Goal: Task Accomplishment & Management: Complete application form

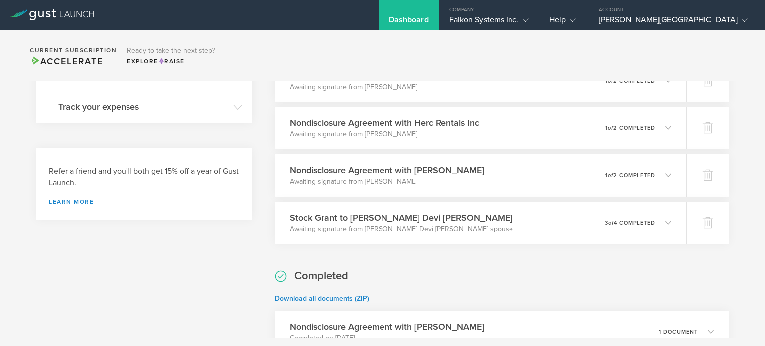
scroll to position [365, 0]
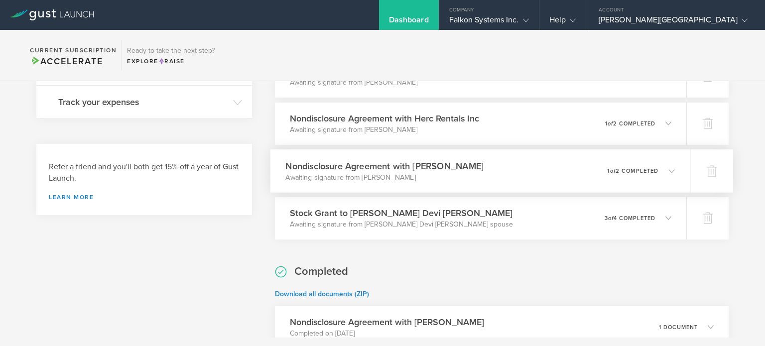
click at [669, 172] on icon at bounding box center [672, 171] width 6 height 6
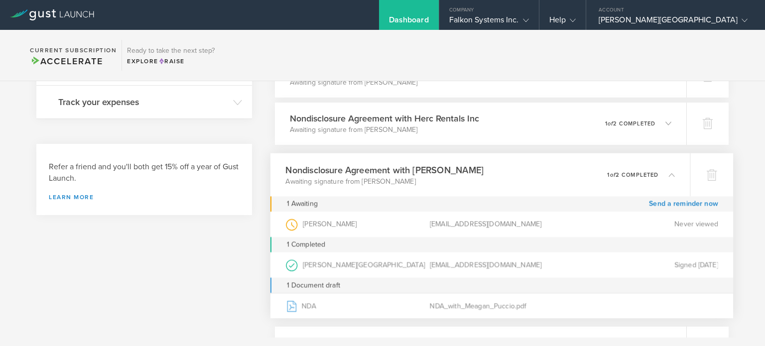
click at [669, 172] on icon at bounding box center [672, 174] width 6 height 6
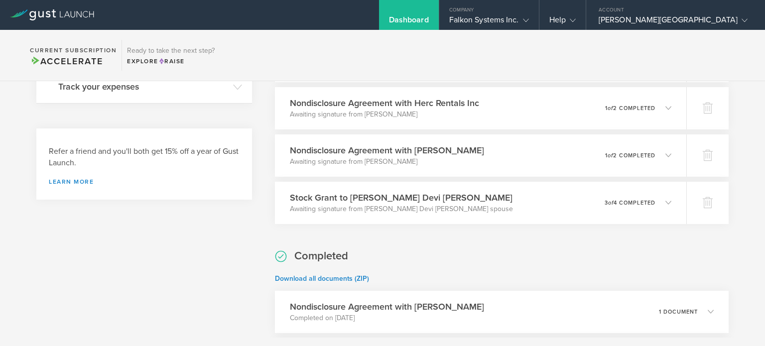
scroll to position [410, 0]
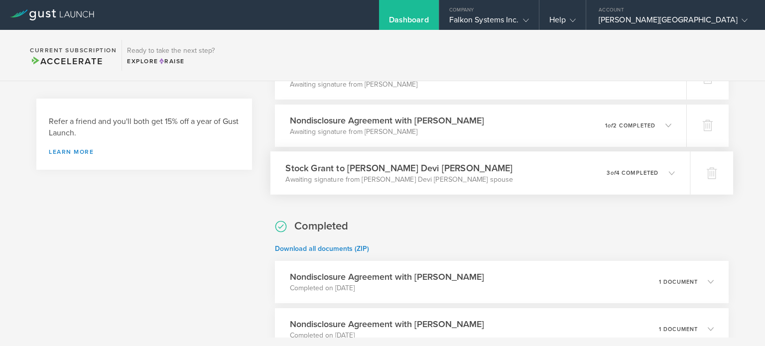
click at [667, 171] on div "Stock Grant to Saritha Devi Karumanchi Awaiting signature from Saritha Devi Kar…" at bounding box center [480, 172] width 420 height 43
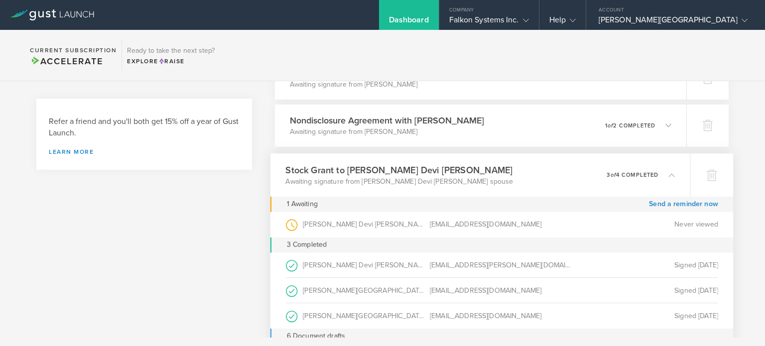
click at [667, 171] on div "Stock Grant to Saritha Devi Karumanchi Awaiting signature from Saritha Devi Kar…" at bounding box center [480, 174] width 420 height 43
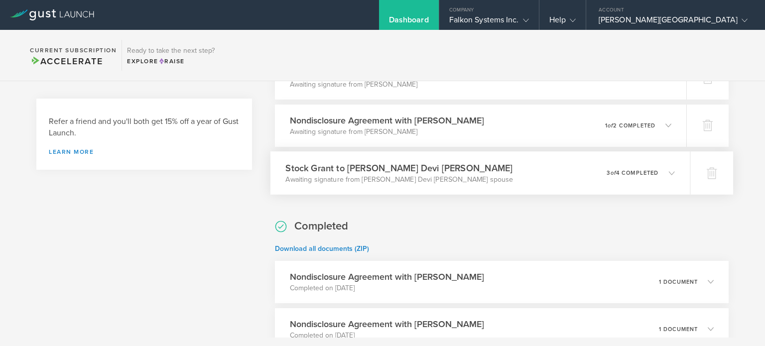
click at [667, 171] on div "Stock Grant to Saritha Devi Karumanchi Awaiting signature from Saritha Devi Kar…" at bounding box center [480, 172] width 420 height 43
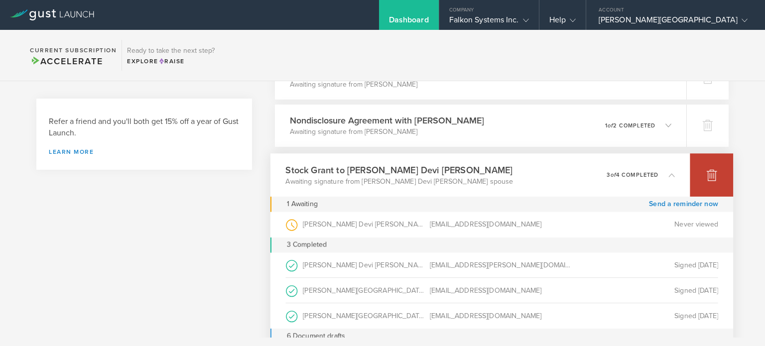
click at [706, 173] on icon at bounding box center [711, 175] width 10 height 9
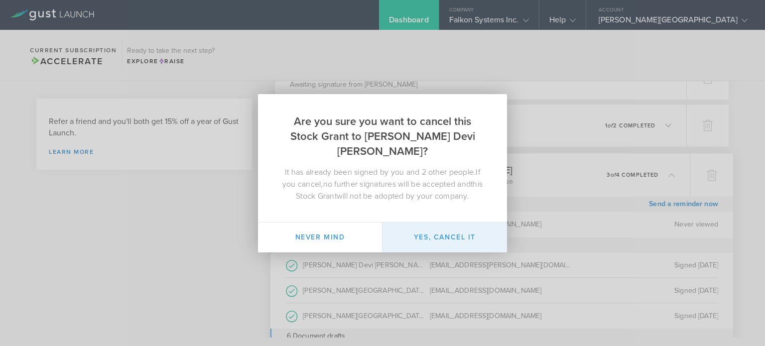
click at [455, 230] on button "Yes, cancel it" at bounding box center [444, 238] width 124 height 30
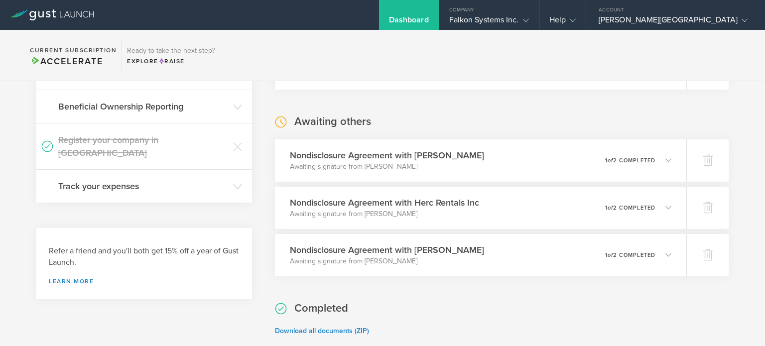
scroll to position [294, 0]
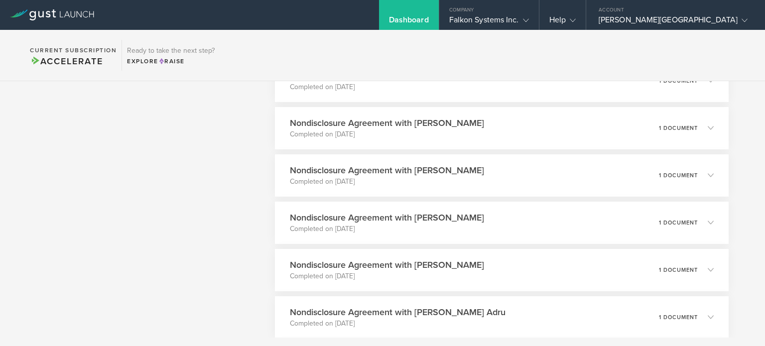
scroll to position [0, 0]
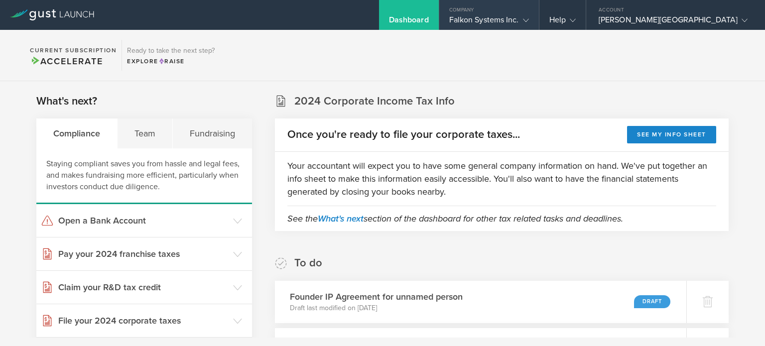
click at [529, 19] on div "Falkon Systems Inc." at bounding box center [489, 22] width 80 height 15
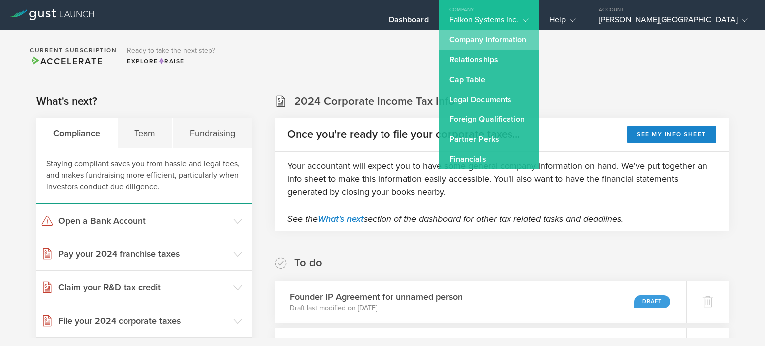
click at [534, 45] on link "Company Information" at bounding box center [489, 40] width 100 height 20
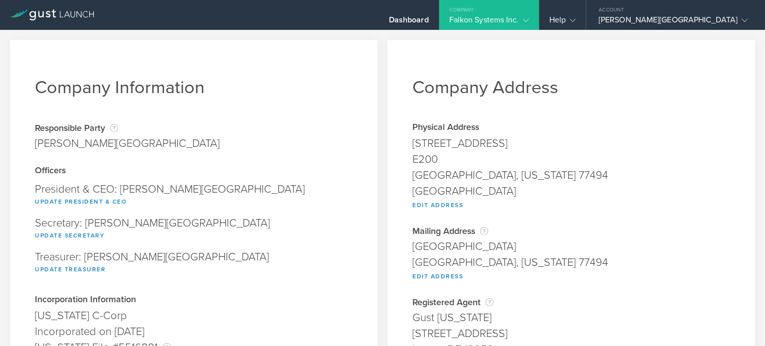
click at [529, 27] on div "Falkon Systems Inc." at bounding box center [489, 22] width 80 height 15
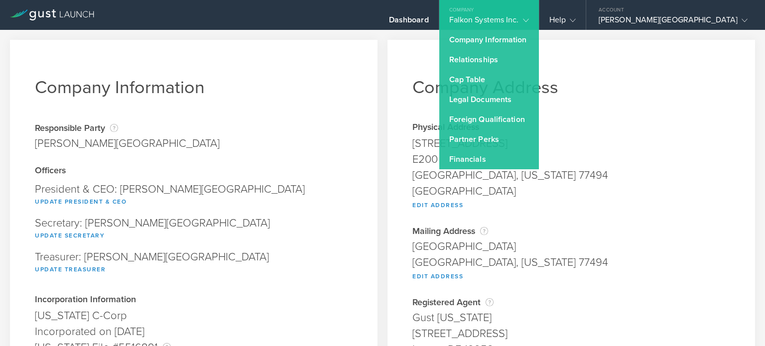
click at [533, 27] on div "Company Falkon Systems Inc. Company Information Relationships Cap Table Manage …" at bounding box center [489, 15] width 100 height 30
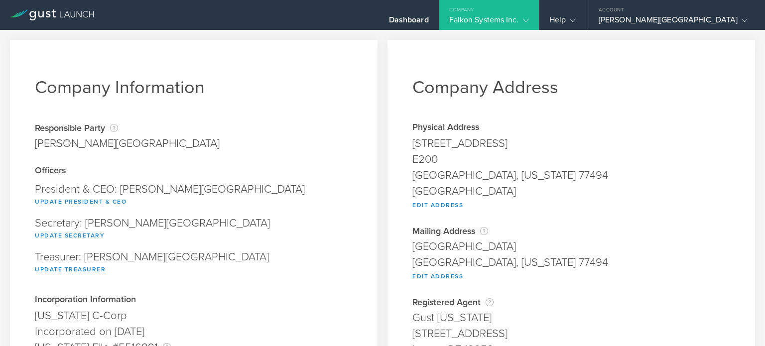
click at [536, 11] on div "Company" at bounding box center [489, 7] width 100 height 15
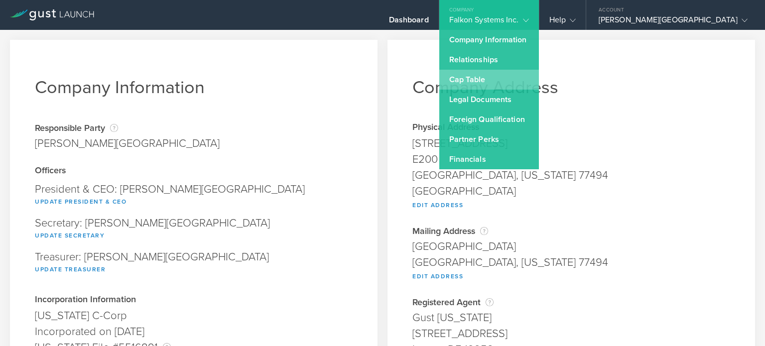
click at [527, 77] on link "Cap Table" at bounding box center [489, 80] width 100 height 20
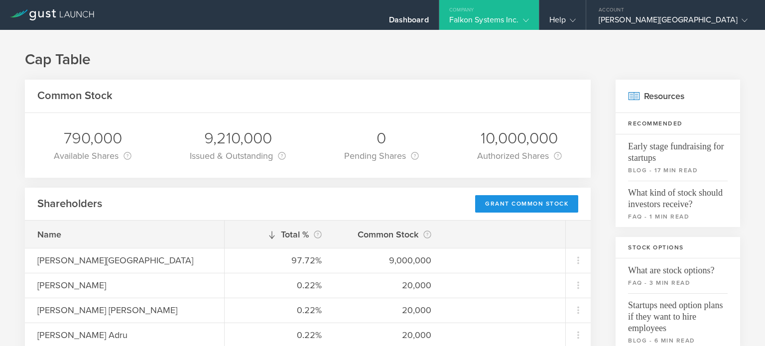
click at [535, 210] on div "Grant Common Stock" at bounding box center [526, 203] width 103 height 17
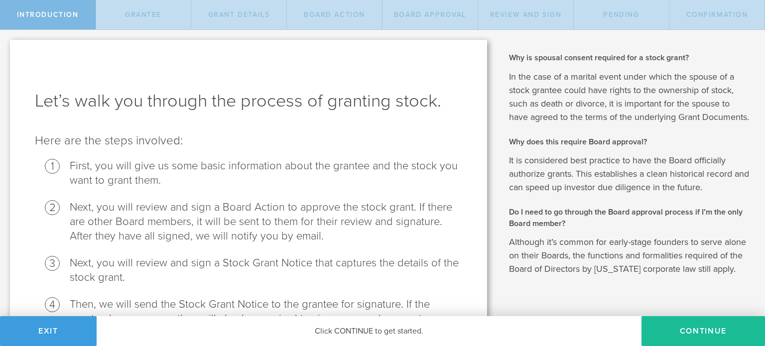
scroll to position [129, 0]
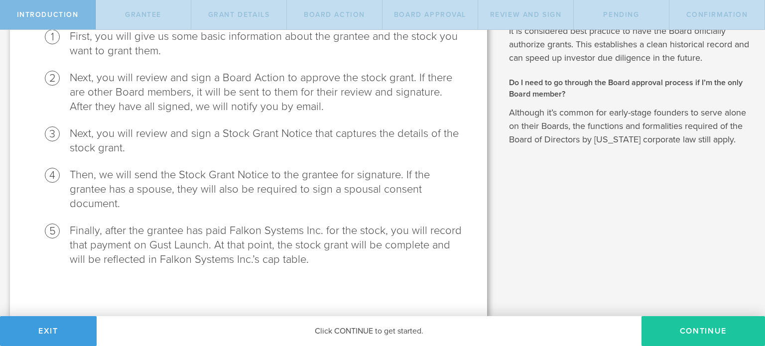
click at [690, 337] on button "Continue" at bounding box center [702, 331] width 123 height 30
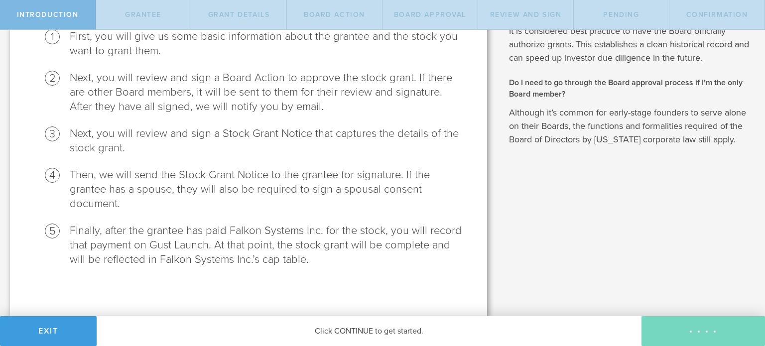
scroll to position [0, 0]
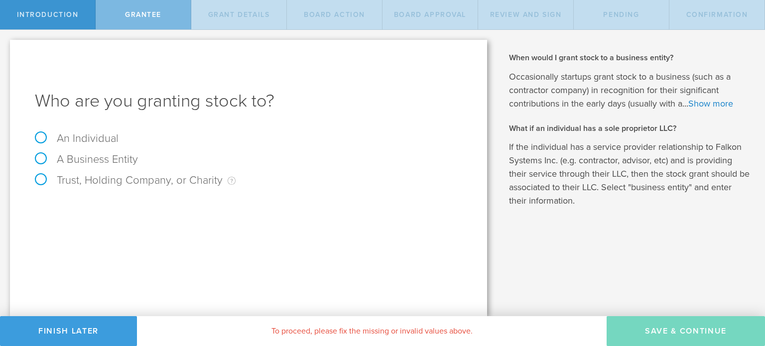
click at [38, 141] on label "An Individual" at bounding box center [77, 138] width 84 height 13
click at [6, 46] on input "An Individual" at bounding box center [3, 38] width 6 height 16
radio input "true"
click at [199, 209] on input "text" at bounding box center [286, 208] width 352 height 15
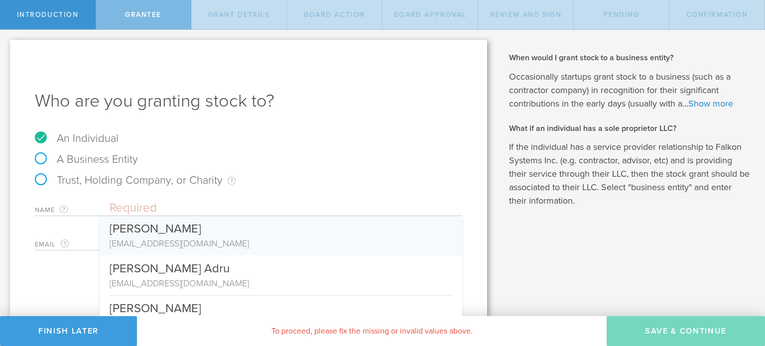
click at [72, 282] on div "Who are you granting stock to? An Individual A Business Entity Trust, Holding C…" at bounding box center [248, 178] width 477 height 276
click at [138, 210] on input "text" at bounding box center [286, 208] width 352 height 15
paste input "[PERSON_NAME]"
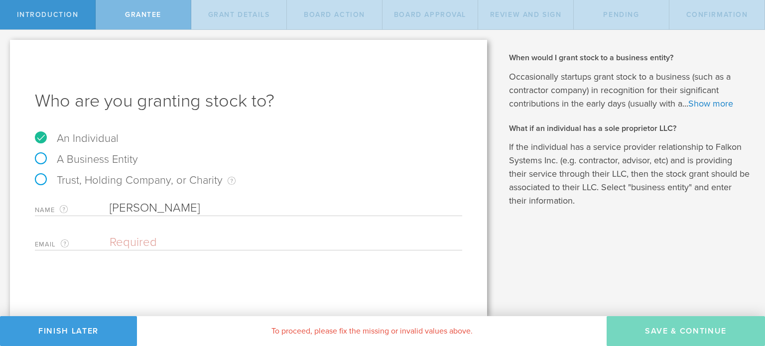
type input "[PERSON_NAME]"
click at [235, 239] on input "email" at bounding box center [284, 242] width 348 height 15
click at [301, 248] on input "email" at bounding box center [284, 242] width 348 height 15
paste input "[EMAIL_ADDRESS][DOMAIN_NAME]"
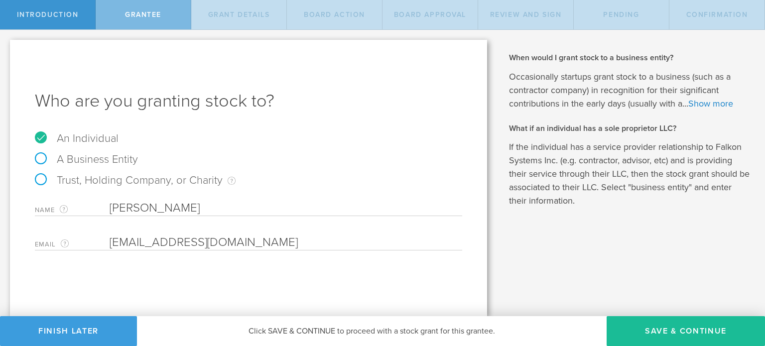
type input "[EMAIL_ADDRESS][DOMAIN_NAME]"
click at [449, 154] on div "A Business Entity" at bounding box center [248, 164] width 427 height 21
drag, startPoint x: 89, startPoint y: 337, endPoint x: 539, endPoint y: 242, distance: 459.9
click at [539, 30] on div "Introduction Grantee Grant Details Board Action Board Approval Review and Sign …" at bounding box center [382, 15] width 765 height 30
click at [671, 329] on button "Save & Continue" at bounding box center [685, 331] width 158 height 30
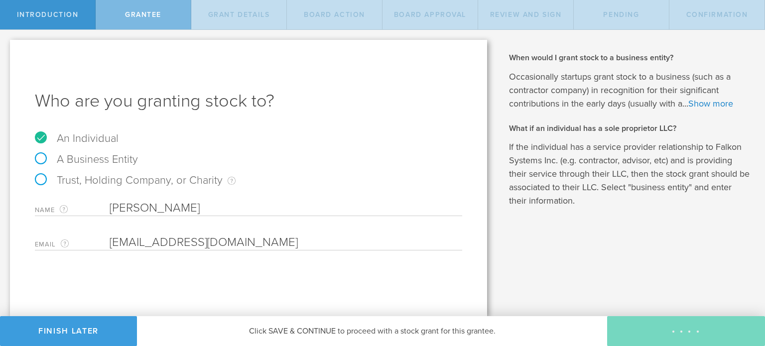
type input "48"
type input "12"
select select "none"
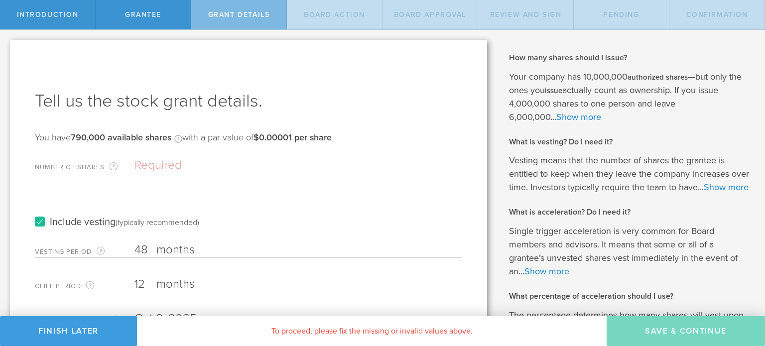
click at [216, 168] on input "Number of Shares The total amount of stock the company is granting to this reci…" at bounding box center [298, 165] width 328 height 15
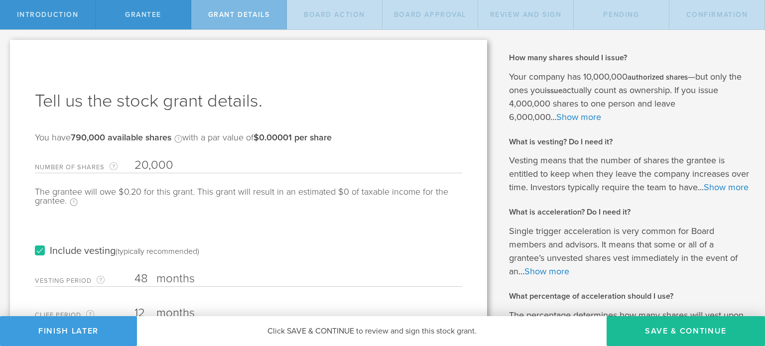
type input "20,000"
type input "36"
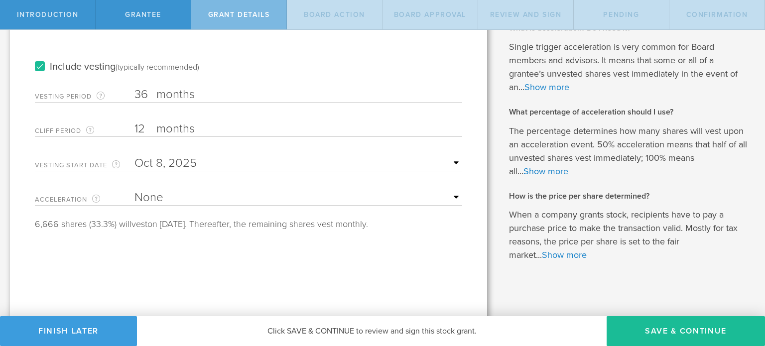
scroll to position [202, 0]
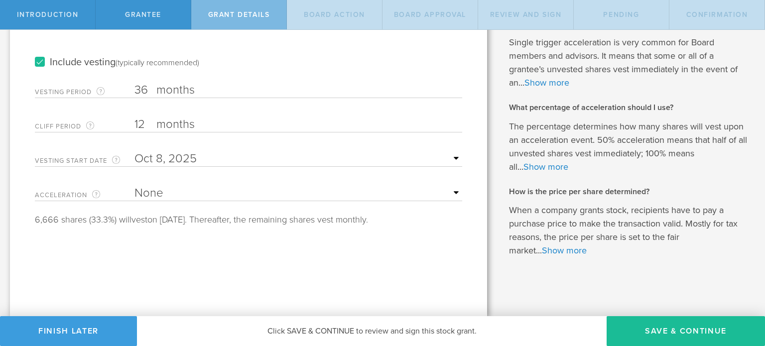
click at [413, 186] on select "None Single Trigger Double Trigger" at bounding box center [298, 193] width 328 height 15
click at [687, 332] on button "Save & Continue" at bounding box center [685, 331] width 158 height 30
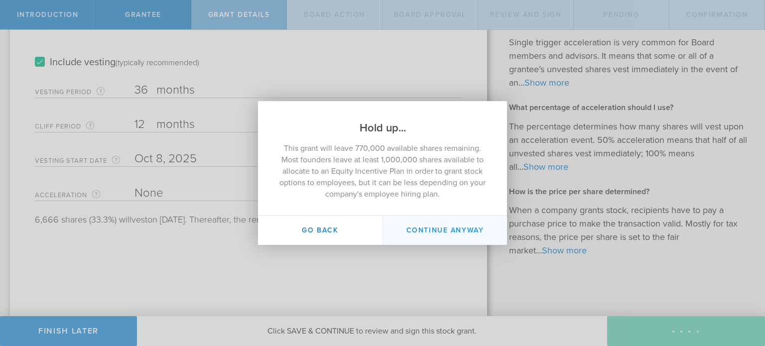
click at [446, 233] on button "Continue Anyway" at bounding box center [444, 230] width 124 height 29
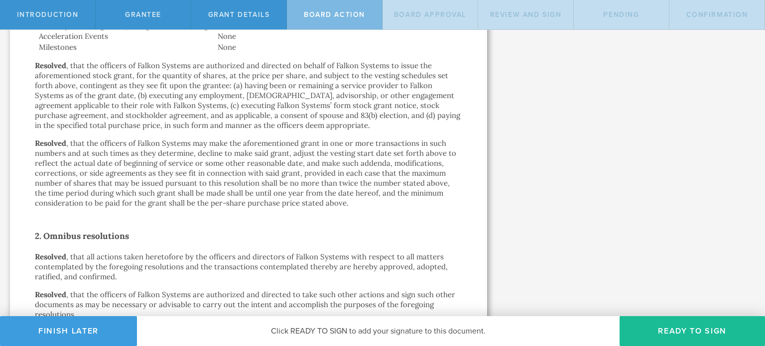
scroll to position [633, 0]
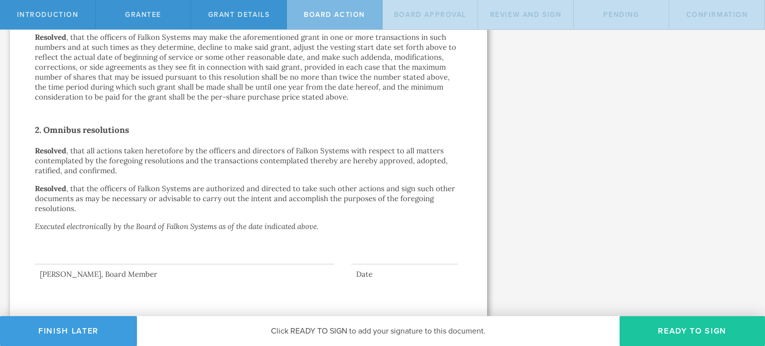
click at [691, 334] on button "Ready to Sign" at bounding box center [691, 331] width 145 height 30
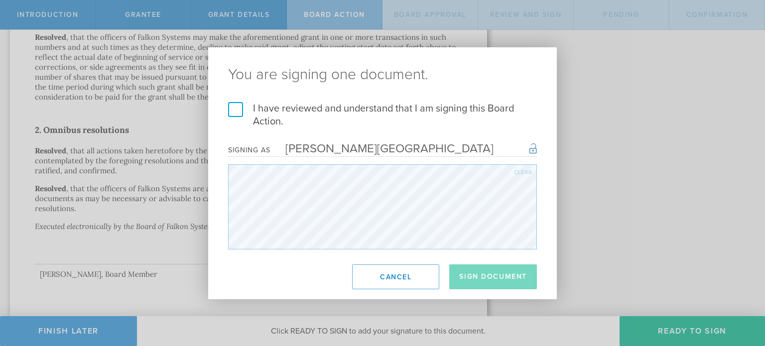
click at [233, 109] on label "I have reviewed and understand that I am signing this Board Action." at bounding box center [382, 115] width 309 height 26
click at [0, 0] on input "I have reviewed and understand that I am signing this Board Action." at bounding box center [0, 0] width 0 height 0
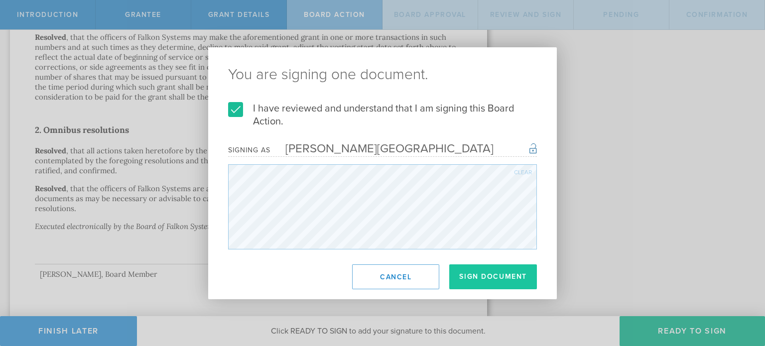
click at [468, 280] on button "Sign Document" at bounding box center [493, 276] width 88 height 25
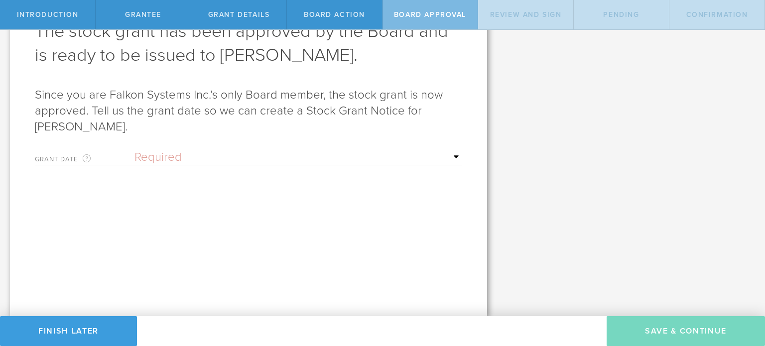
scroll to position [0, 0]
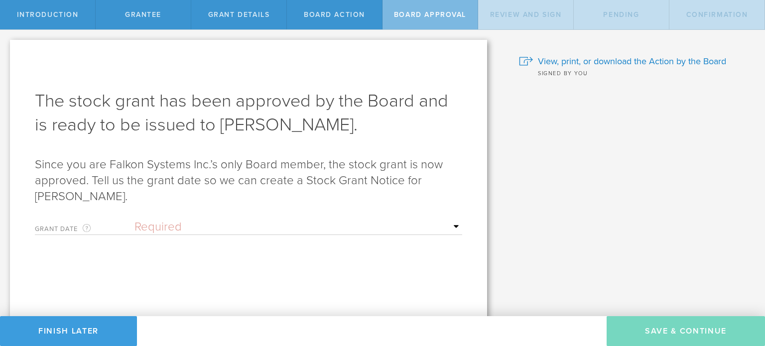
click at [283, 230] on select "Required Upon grantee's signature A specific date" at bounding box center [298, 227] width 328 height 15
select select "uponGranteeSignature"
click at [134, 220] on select "Required Upon grantee's signature A specific date" at bounding box center [298, 227] width 328 height 15
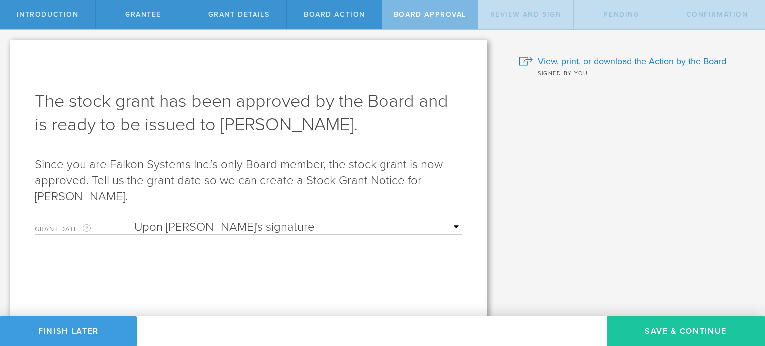
click at [663, 323] on button "Save & Continue" at bounding box center [685, 331] width 158 height 30
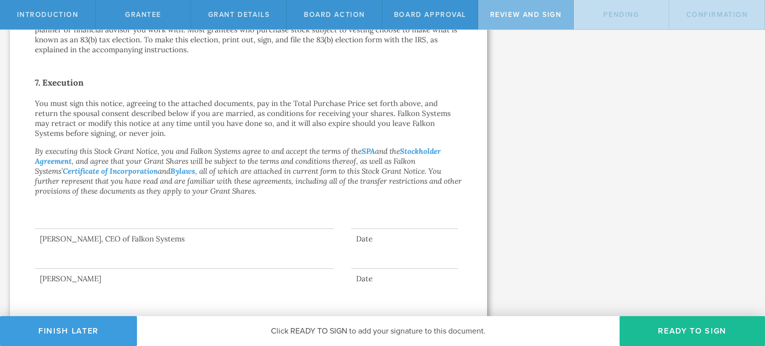
scroll to position [744, 0]
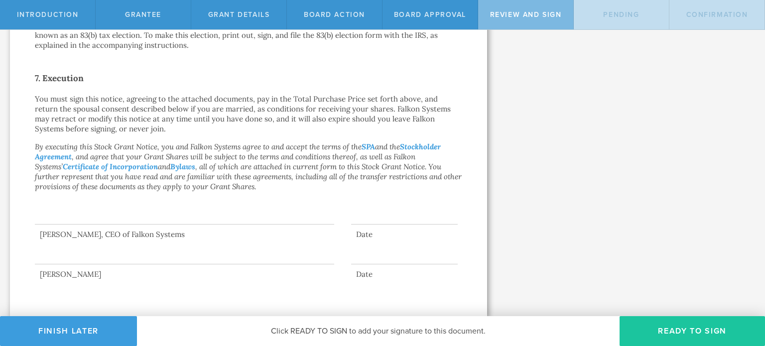
click at [663, 328] on button "Ready to Sign" at bounding box center [691, 331] width 145 height 30
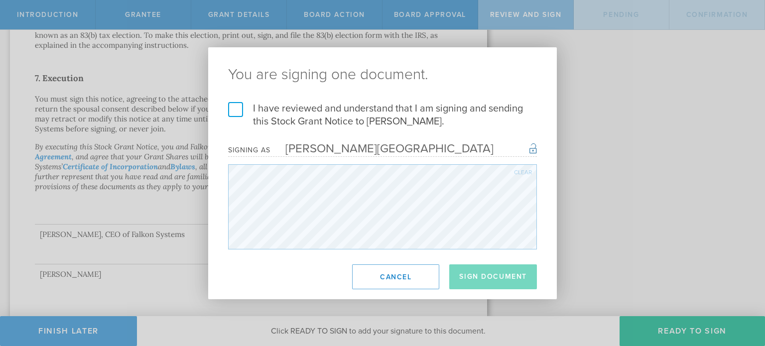
click at [238, 106] on label "I have reviewed and understand that I am signing and sending this Stock Grant N…" at bounding box center [382, 115] width 309 height 26
click at [0, 0] on input "I have reviewed and understand that I am signing and sending this Stock Grant N…" at bounding box center [0, 0] width 0 height 0
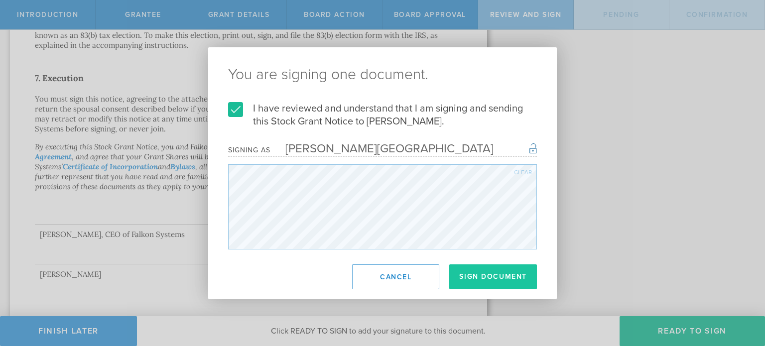
click at [468, 278] on button "Sign Document" at bounding box center [493, 276] width 88 height 25
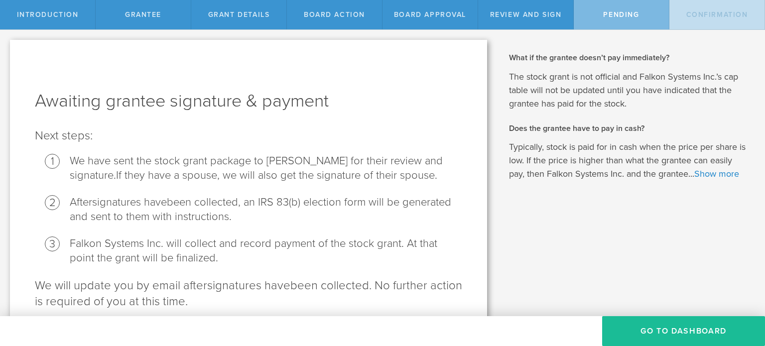
scroll to position [40, 0]
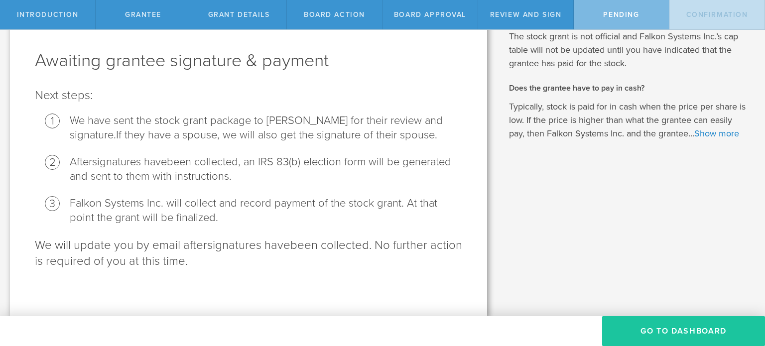
click at [662, 333] on button "Go To Dashboard" at bounding box center [683, 331] width 163 height 30
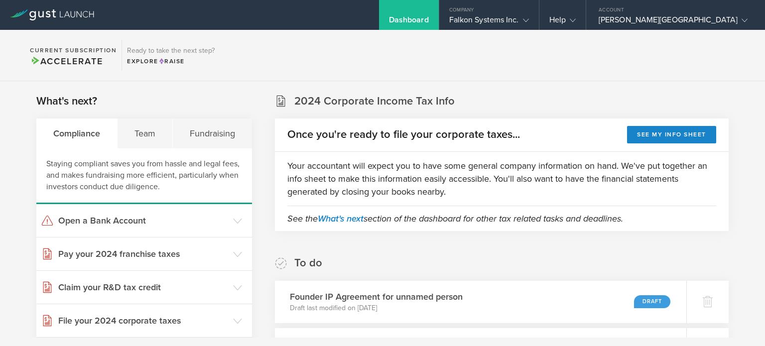
click at [429, 23] on div "Dashboard" at bounding box center [409, 22] width 40 height 15
click at [539, 14] on div "Company" at bounding box center [489, 7] width 100 height 15
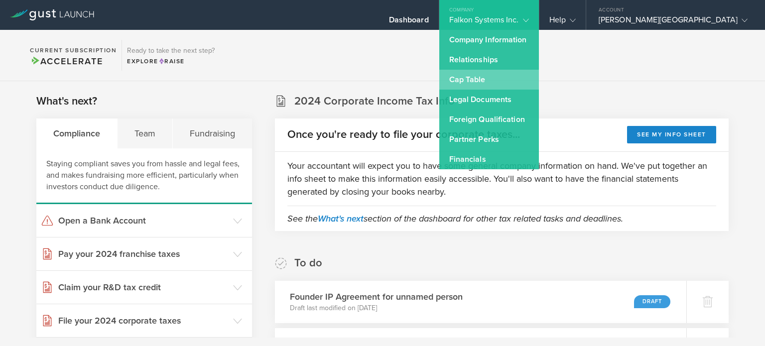
click at [511, 89] on link "Cap Table" at bounding box center [489, 80] width 100 height 20
